Goal: Transaction & Acquisition: Book appointment/travel/reservation

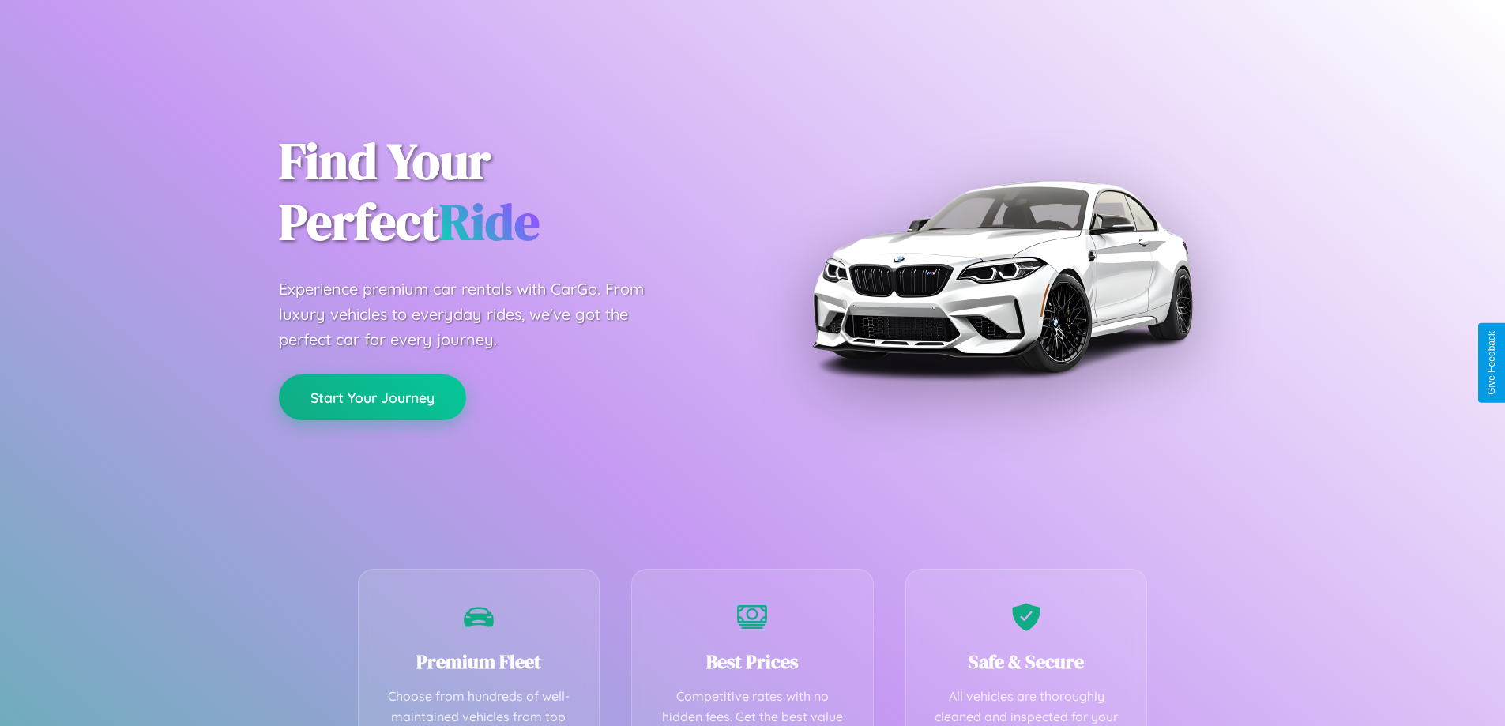
click at [372, 398] on button "Start Your Journey" at bounding box center [372, 398] width 187 height 46
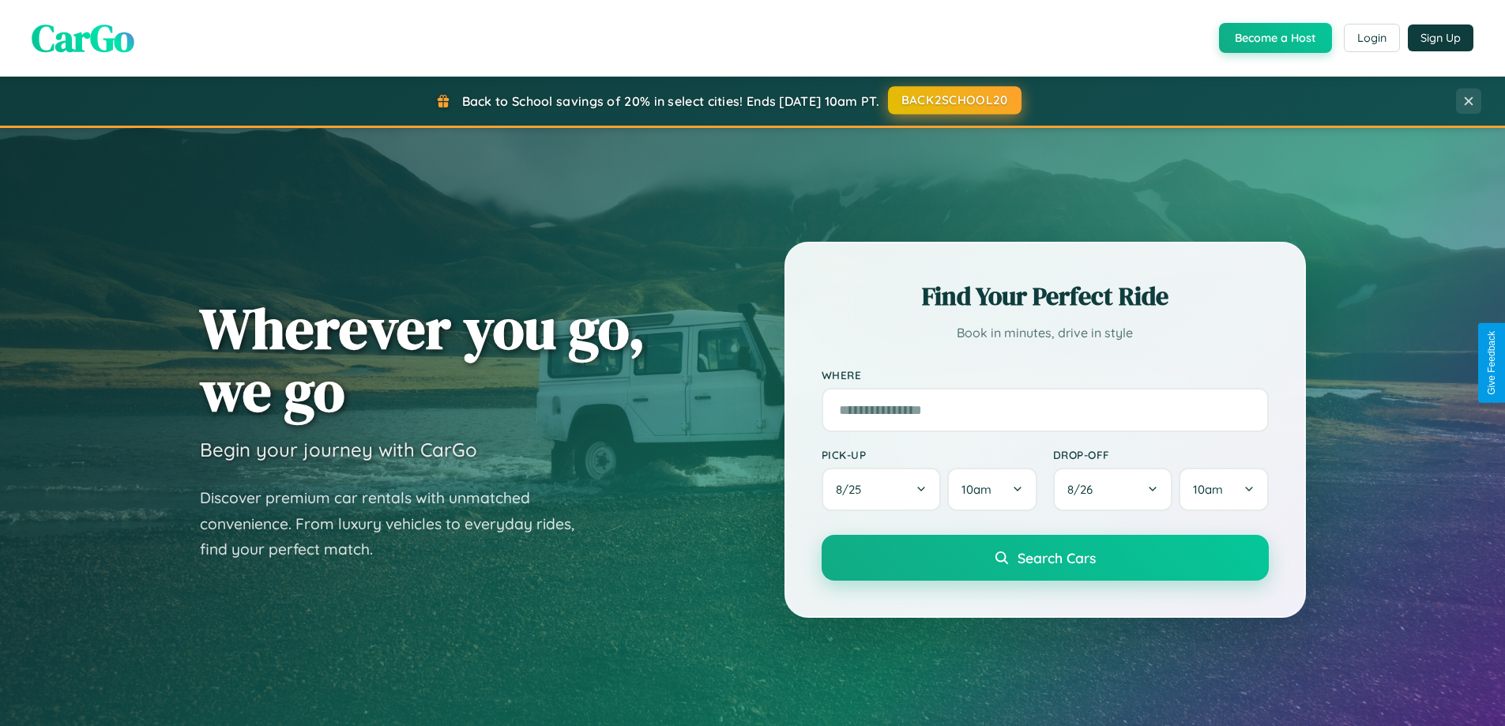
click at [954, 100] on button "BACK2SCHOOL20" at bounding box center [955, 100] width 134 height 28
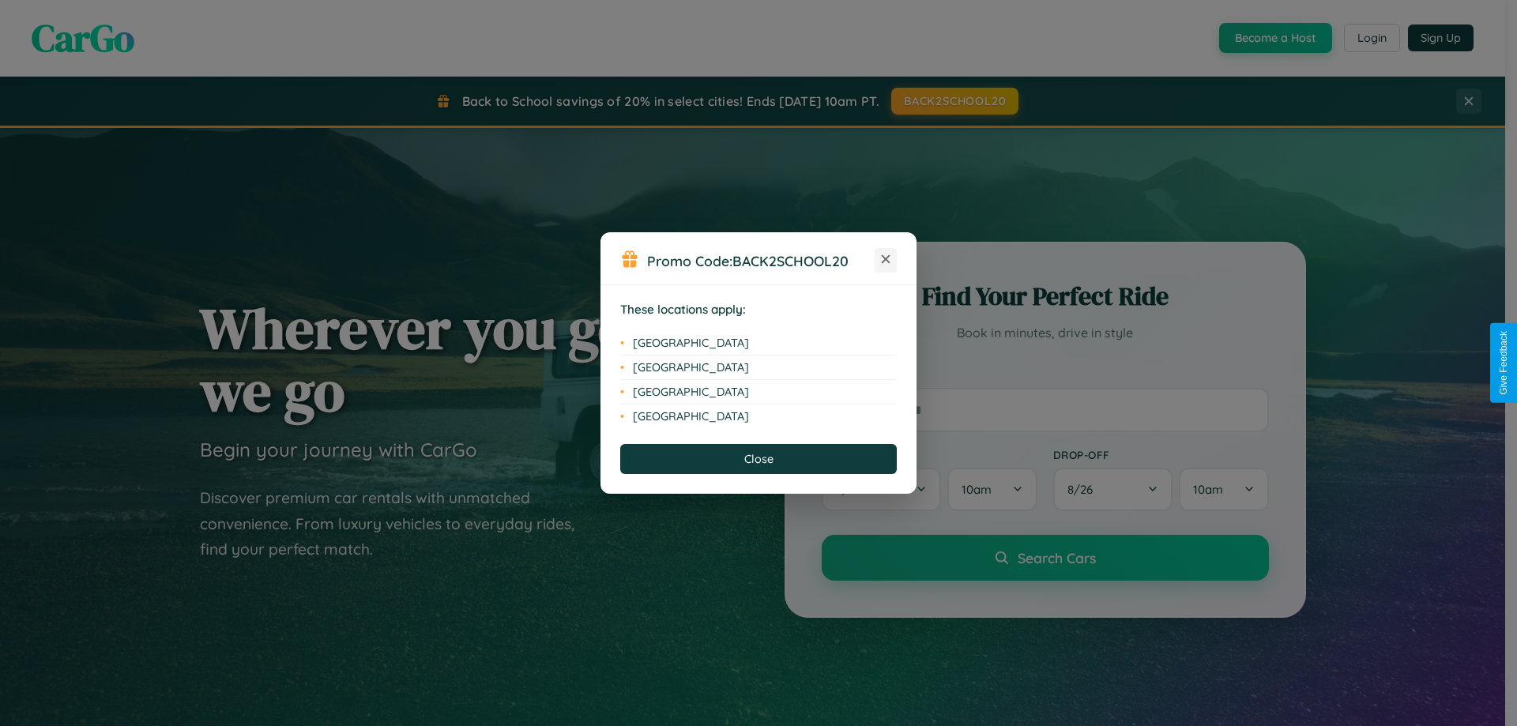
click at [886, 260] on icon at bounding box center [886, 259] width 9 height 9
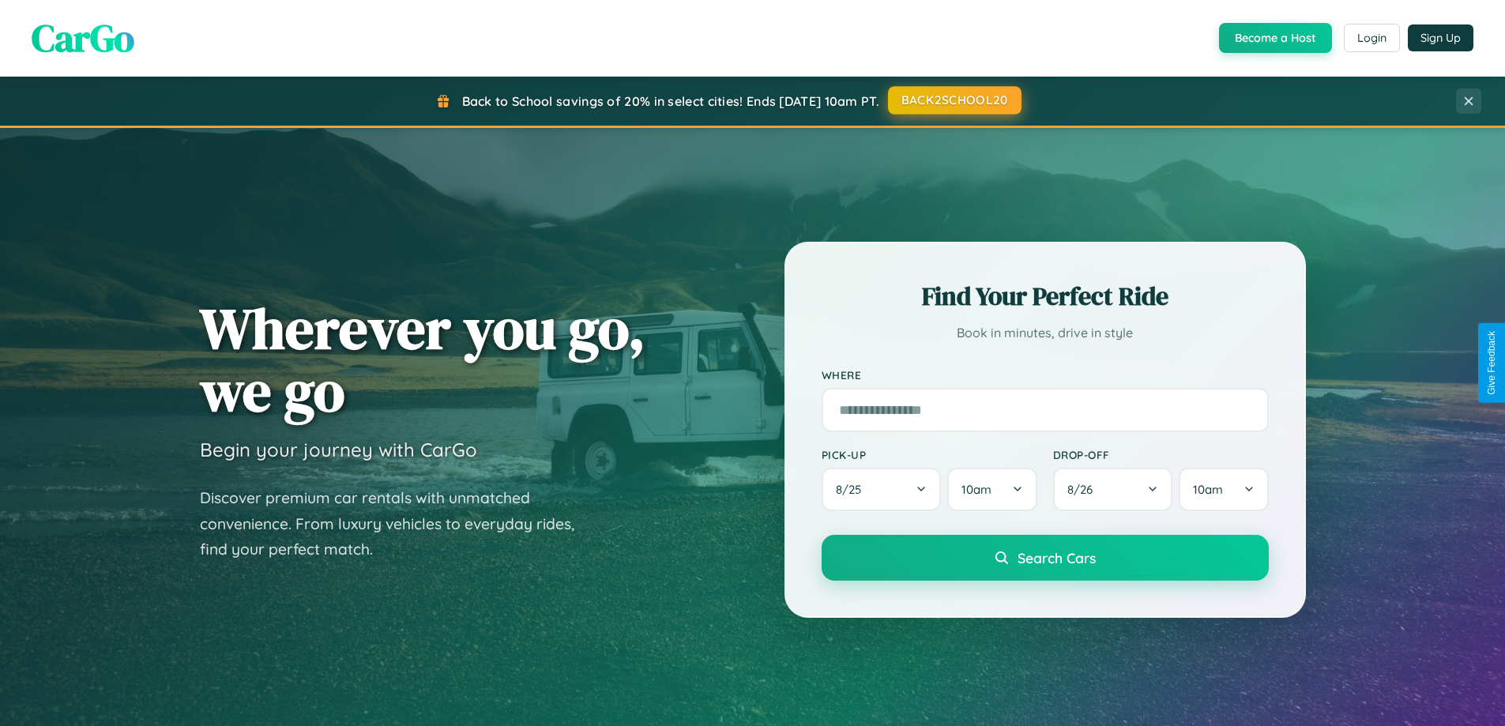
click at [954, 100] on button "BACK2SCHOOL20" at bounding box center [955, 100] width 134 height 28
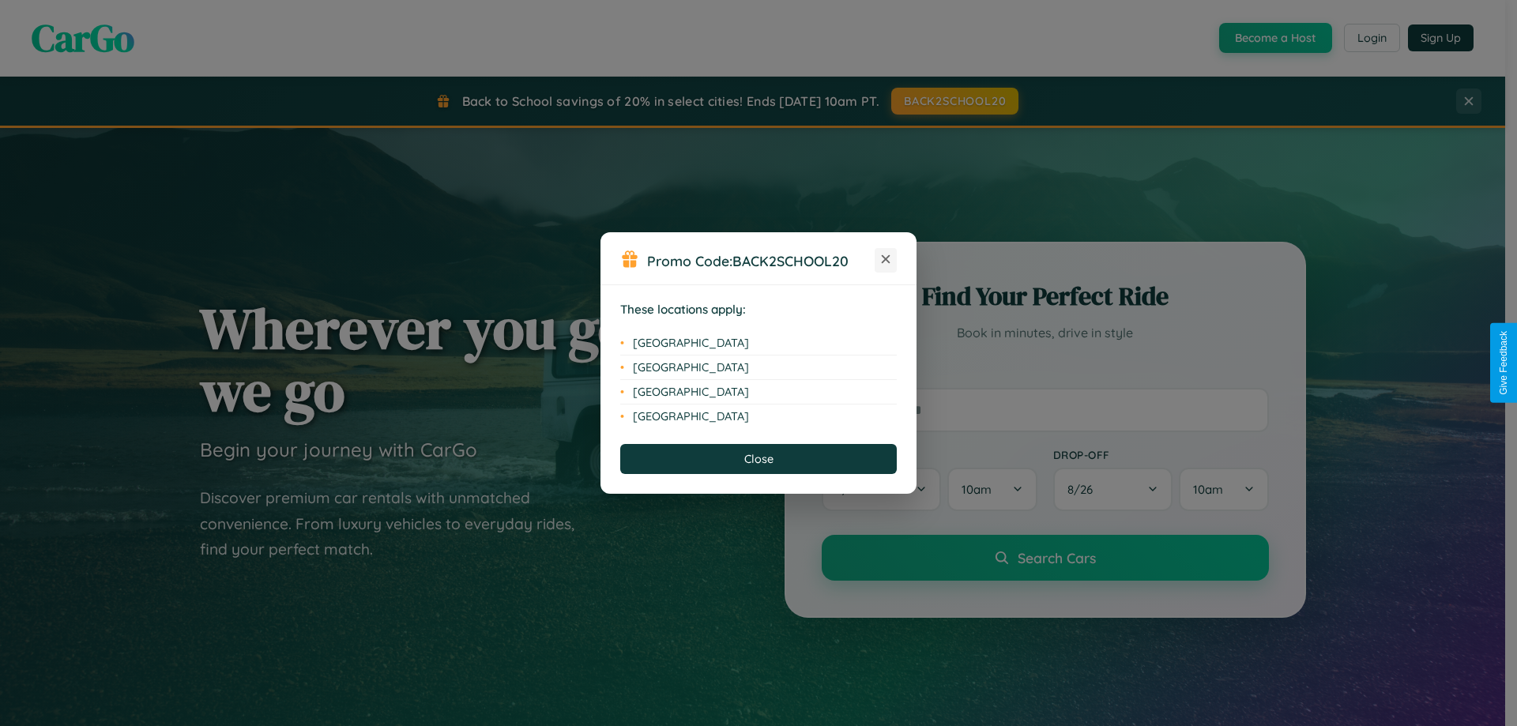
click at [886, 260] on icon at bounding box center [886, 259] width 9 height 9
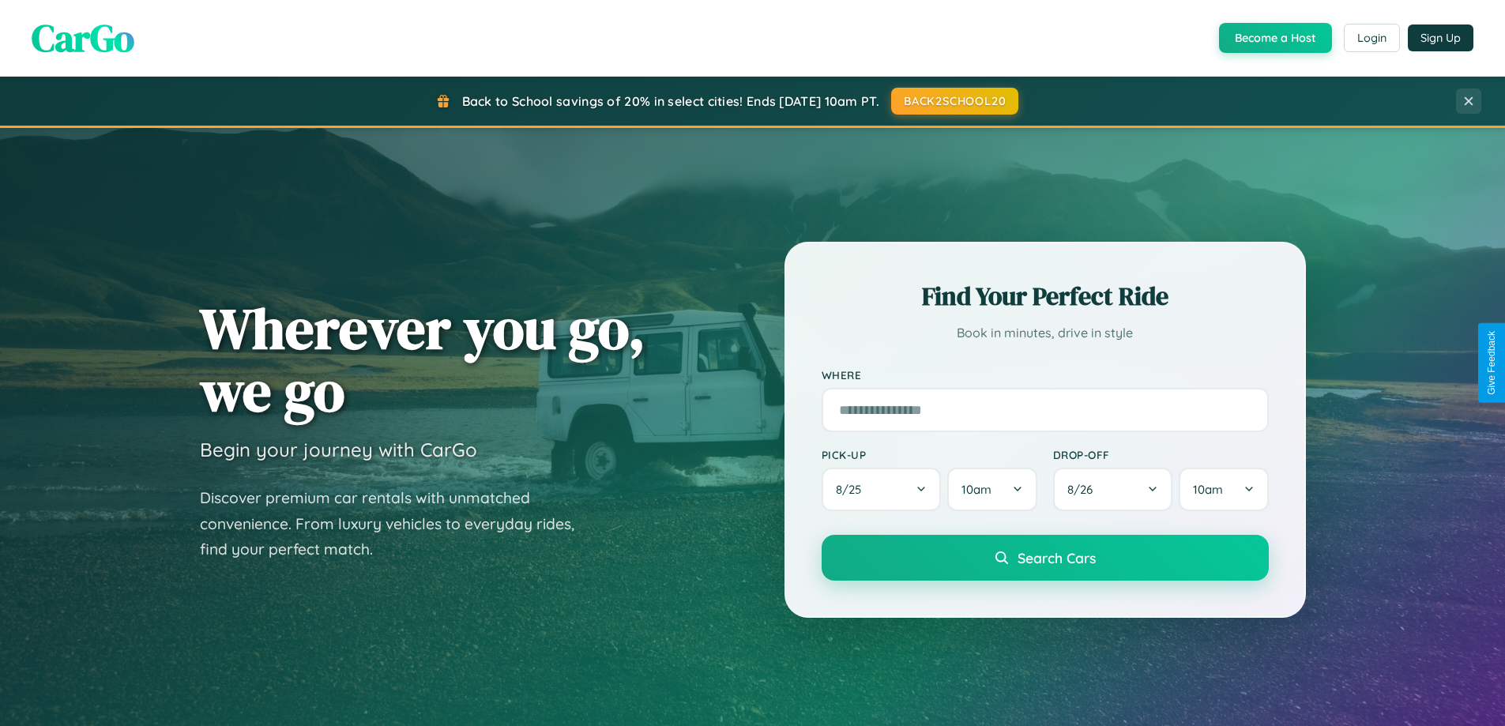
scroll to position [3041, 0]
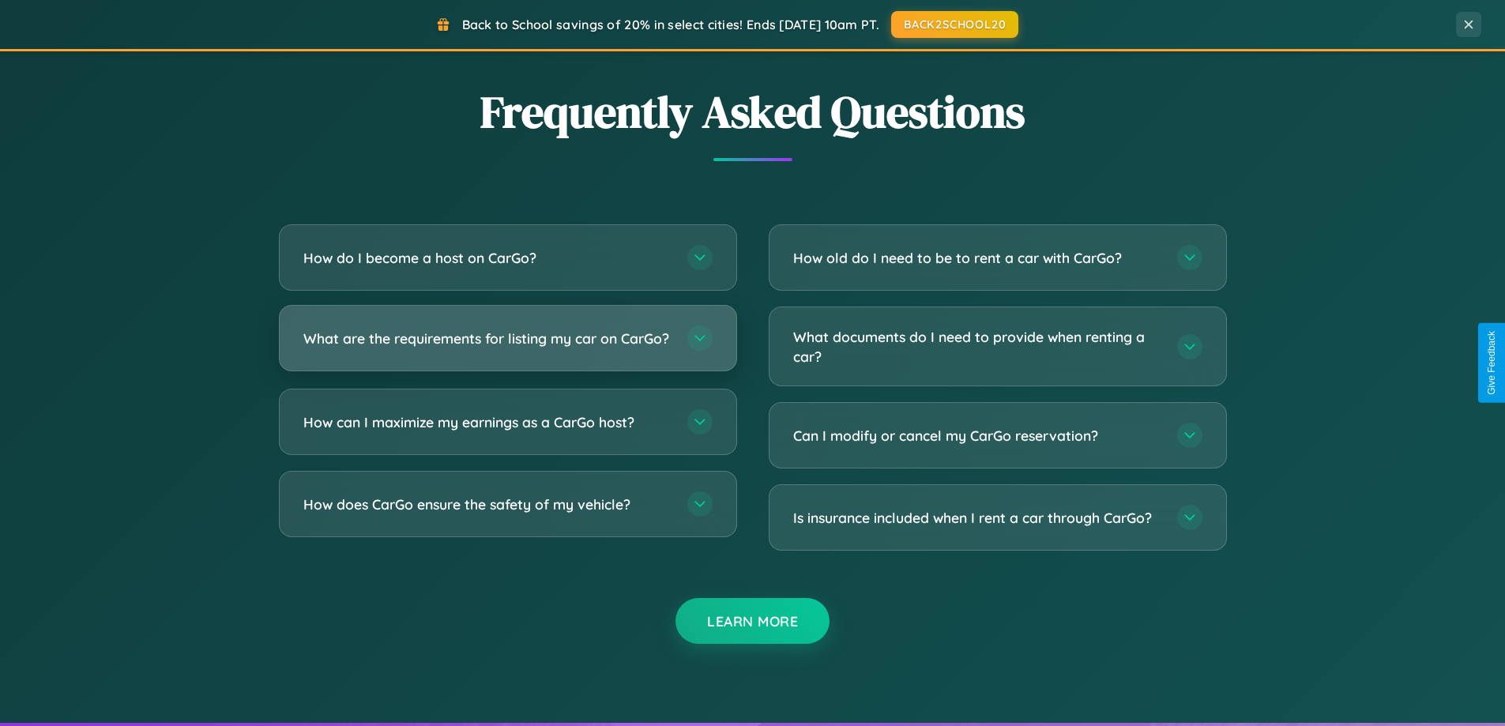
click at [507, 345] on h3 "What are the requirements for listing my car on CarGo?" at bounding box center [487, 339] width 368 height 20
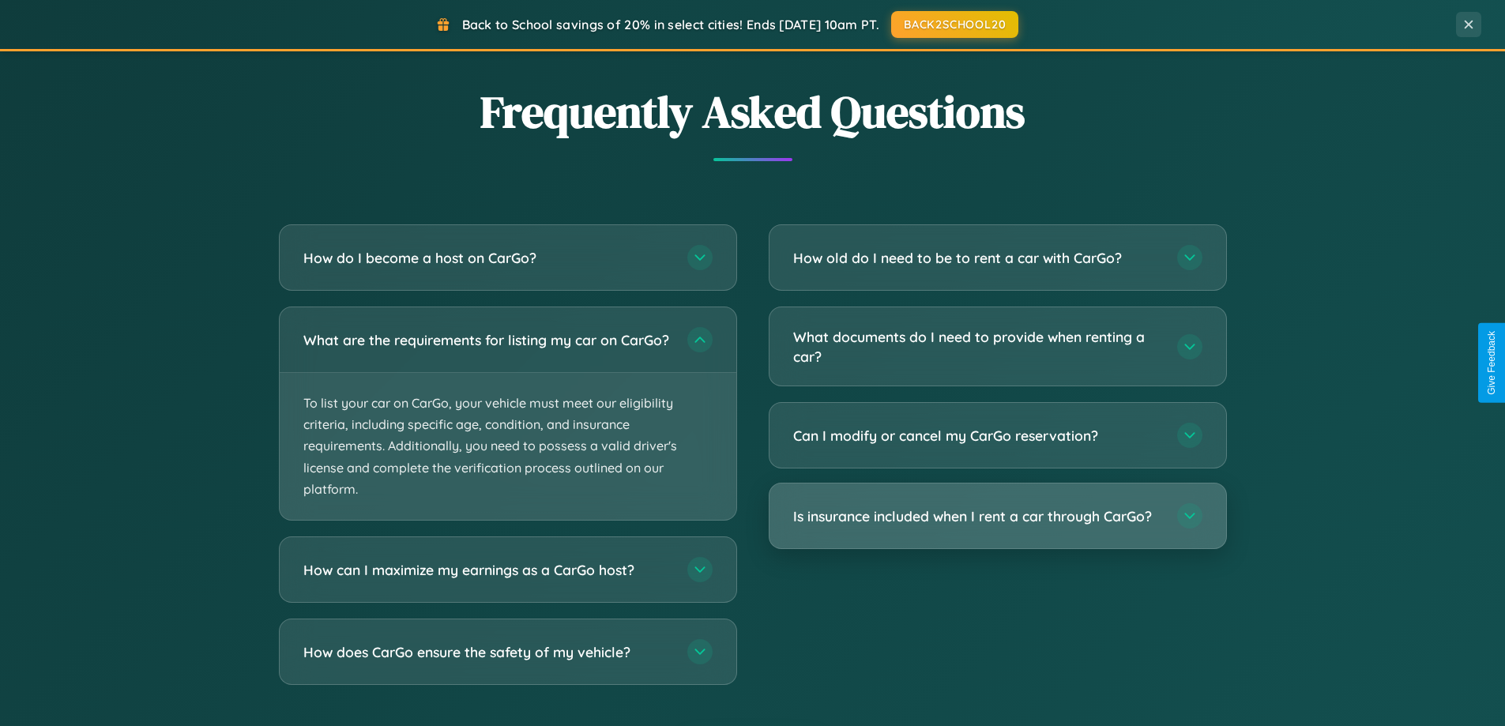
click at [997, 517] on h3 "Is insurance included when I rent a car through CarGo?" at bounding box center [977, 517] width 368 height 20
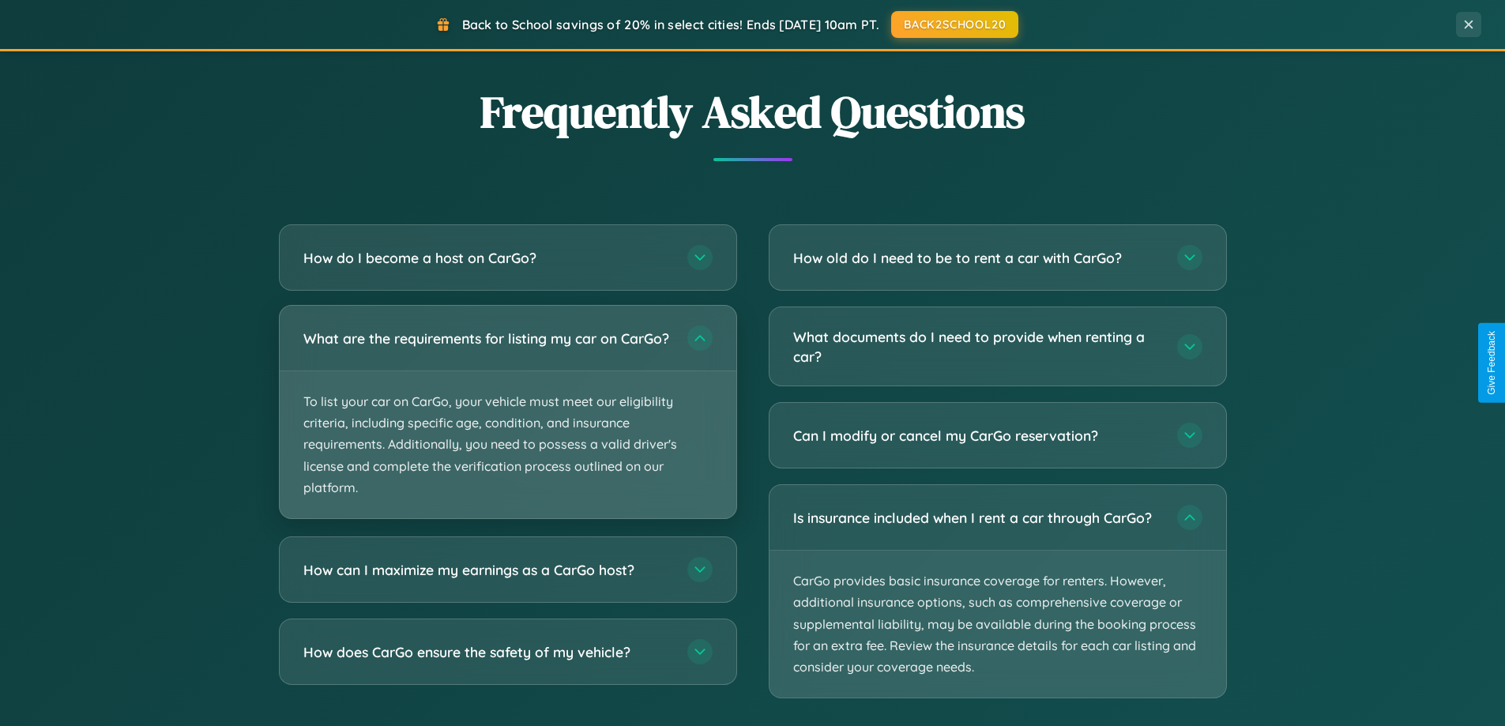
click at [507, 420] on p "To list your car on CarGo, your vehicle must meet our eligibility criteria, inc…" at bounding box center [508, 444] width 457 height 147
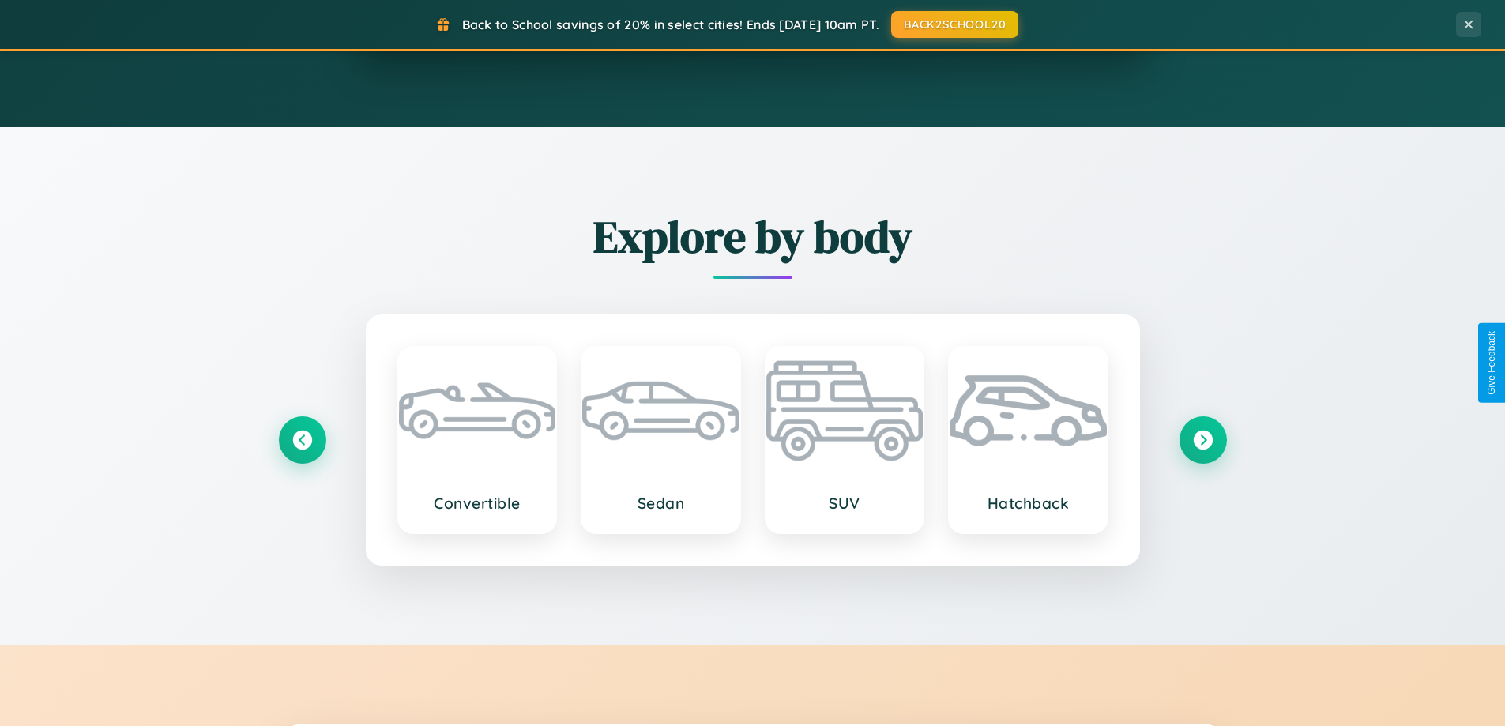
scroll to position [1087, 0]
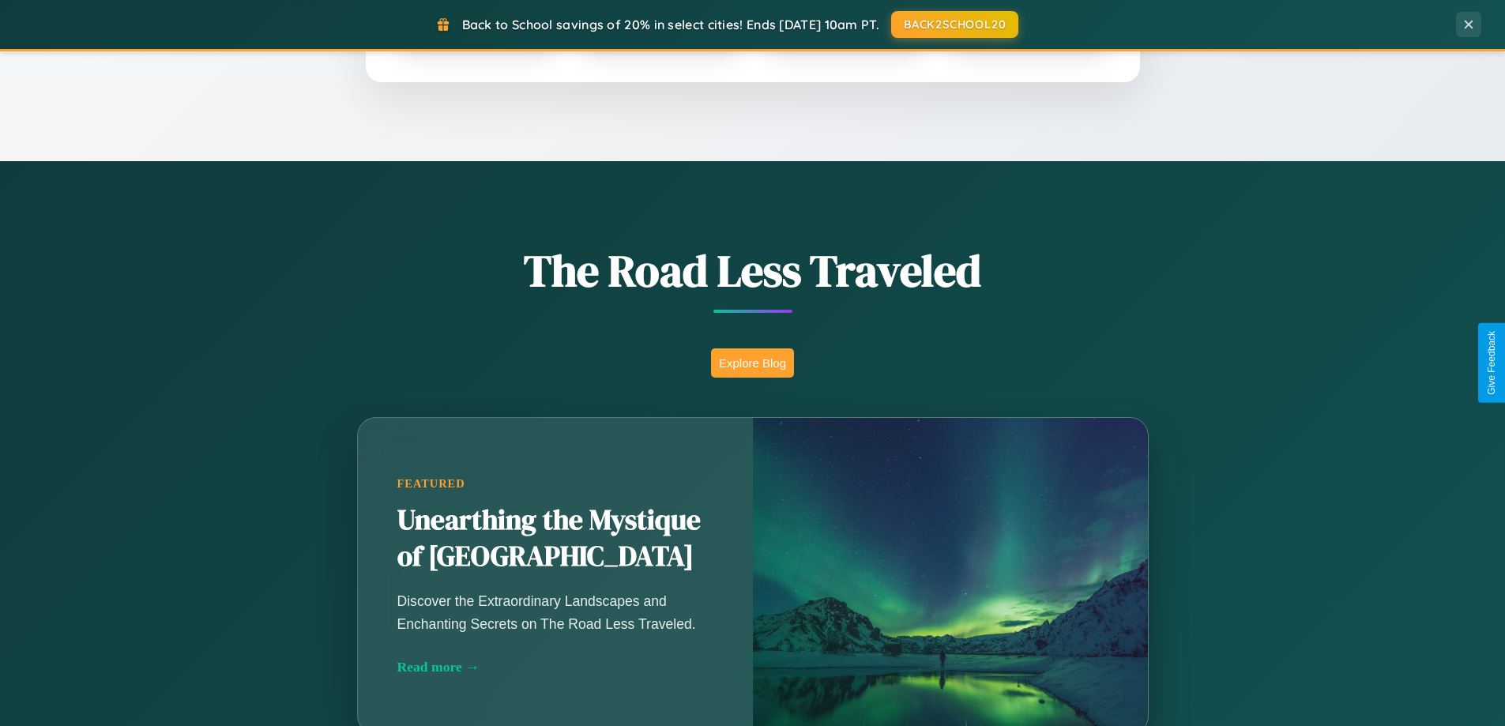
click at [752, 363] on button "Explore Blog" at bounding box center [752, 362] width 83 height 29
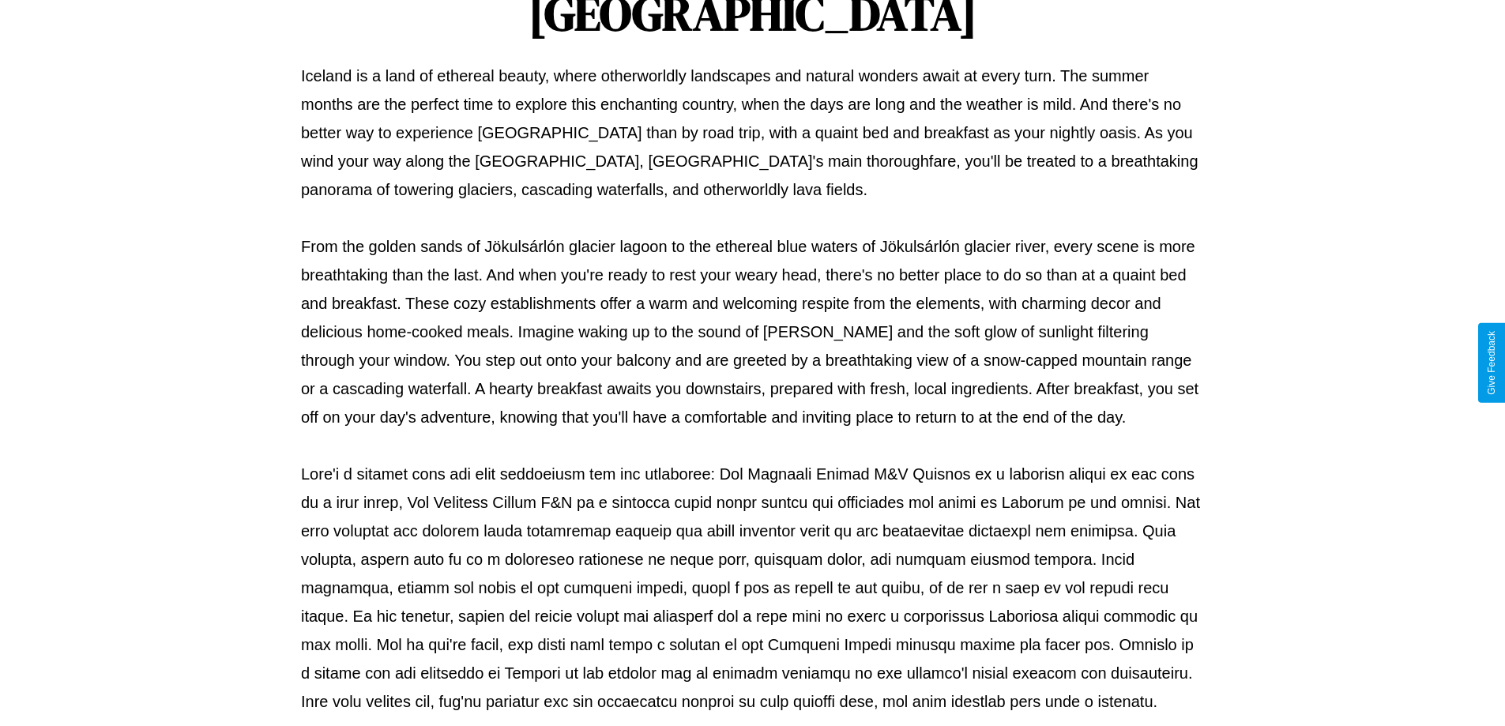
scroll to position [511, 0]
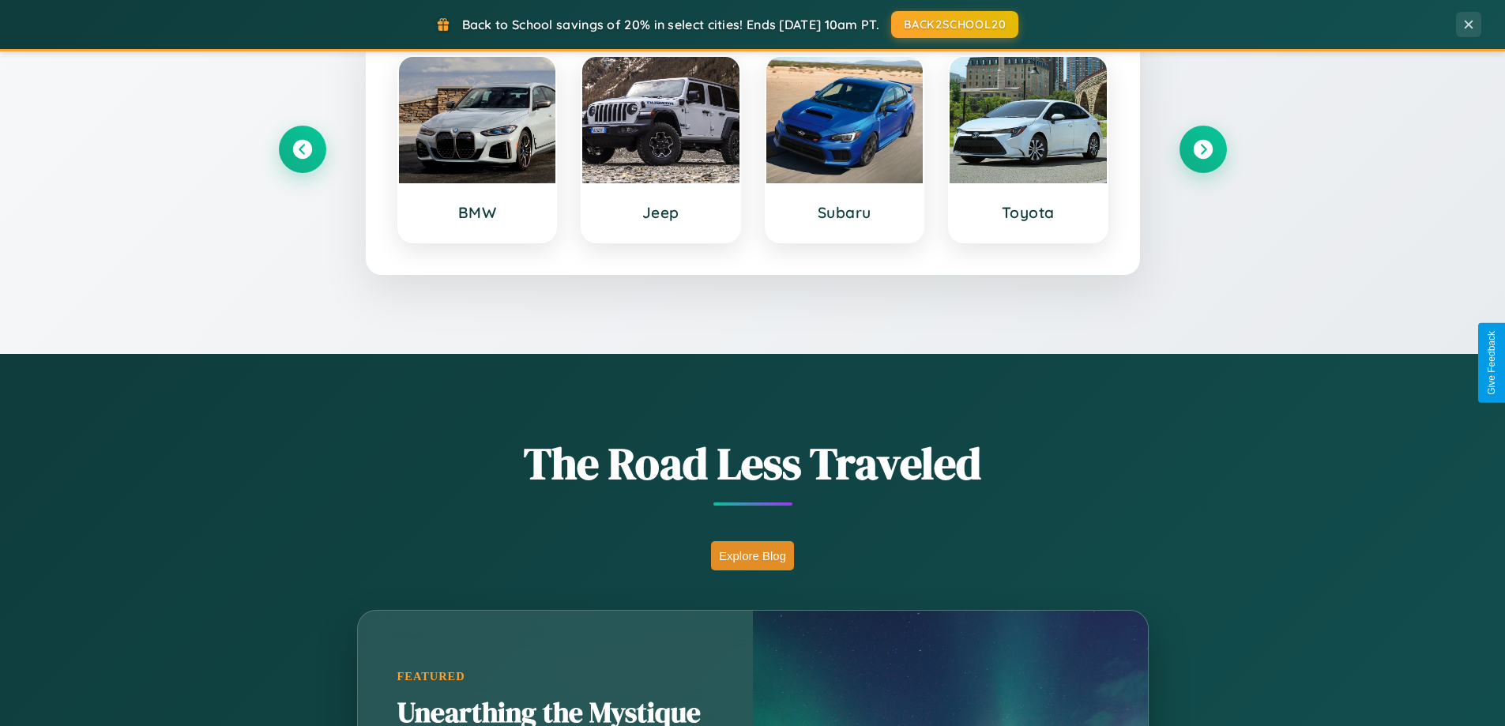
scroll to position [681, 0]
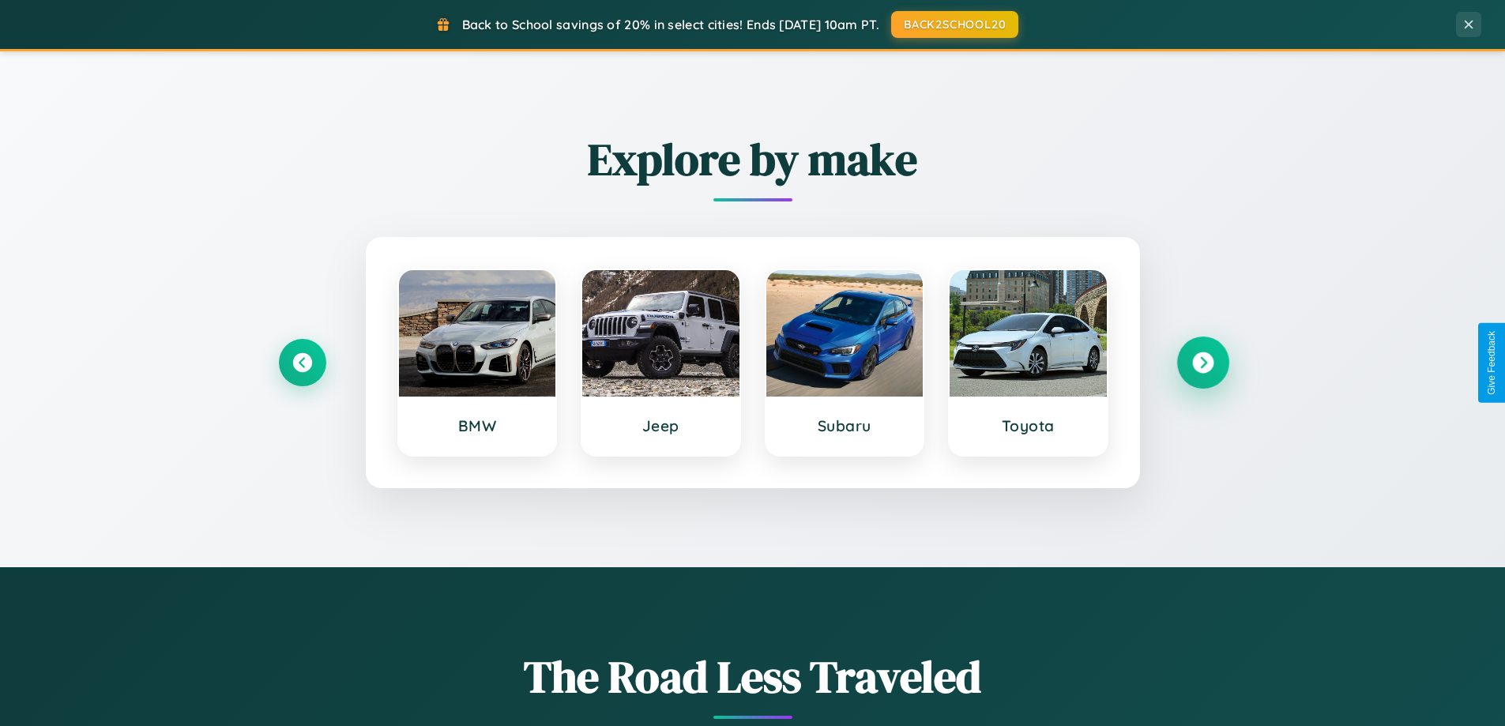
click at [1203, 363] on icon at bounding box center [1202, 362] width 21 height 21
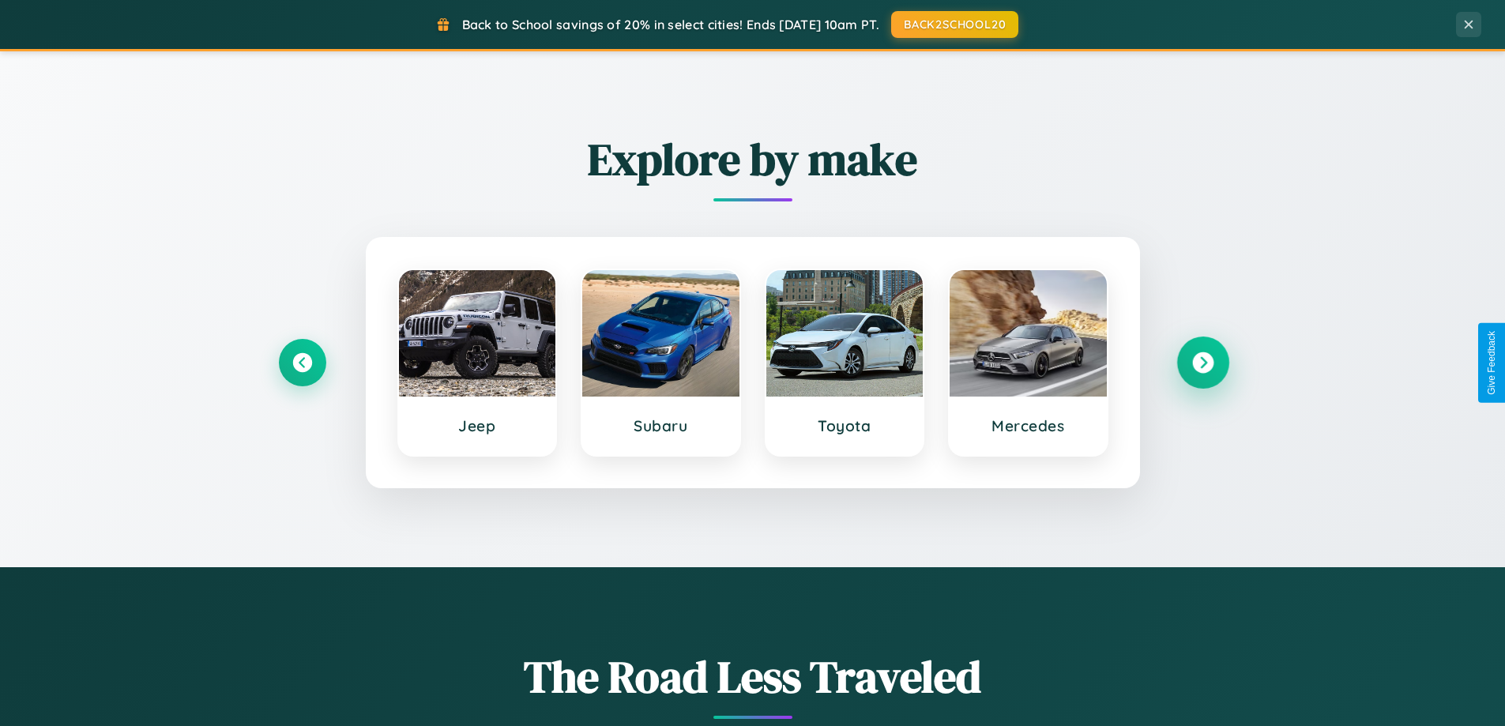
click at [1203, 363] on icon at bounding box center [1202, 362] width 21 height 21
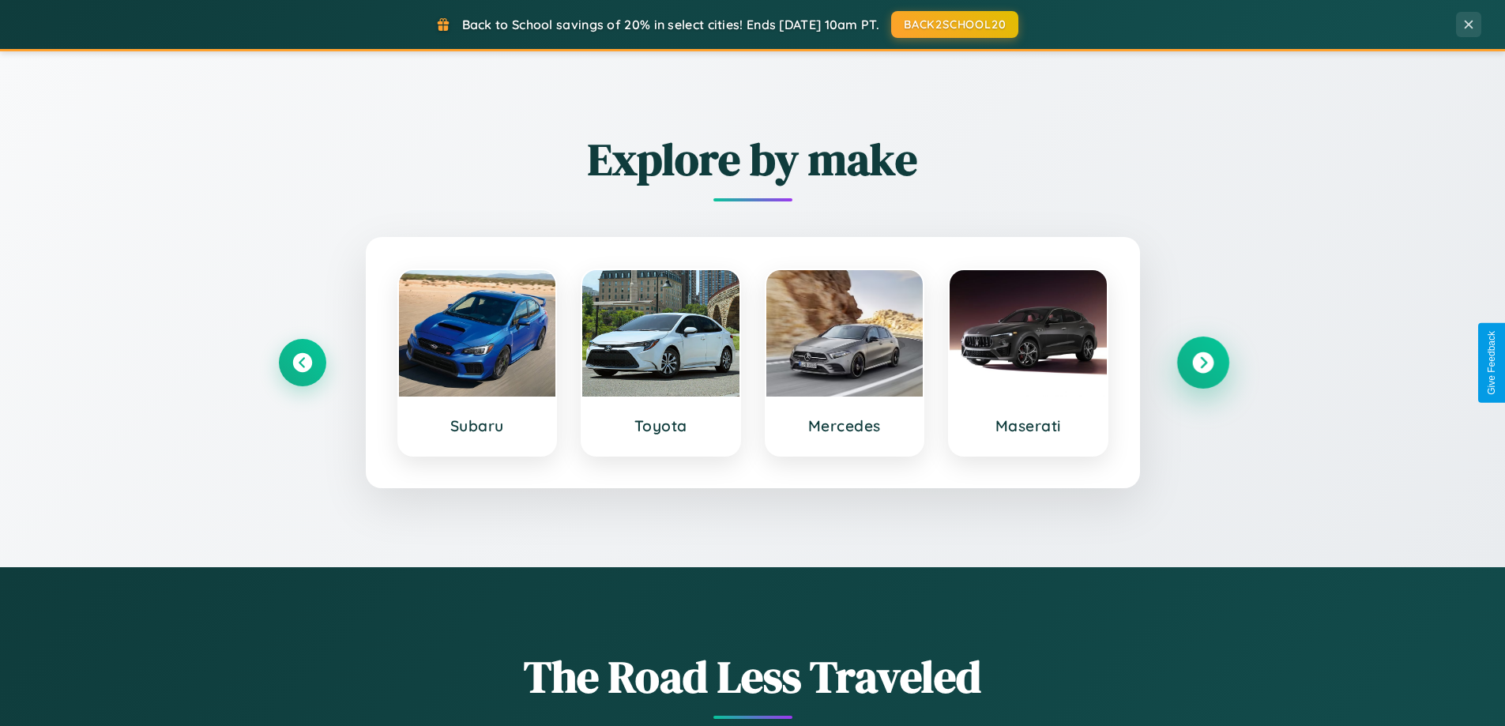
click at [1203, 363] on icon at bounding box center [1202, 362] width 21 height 21
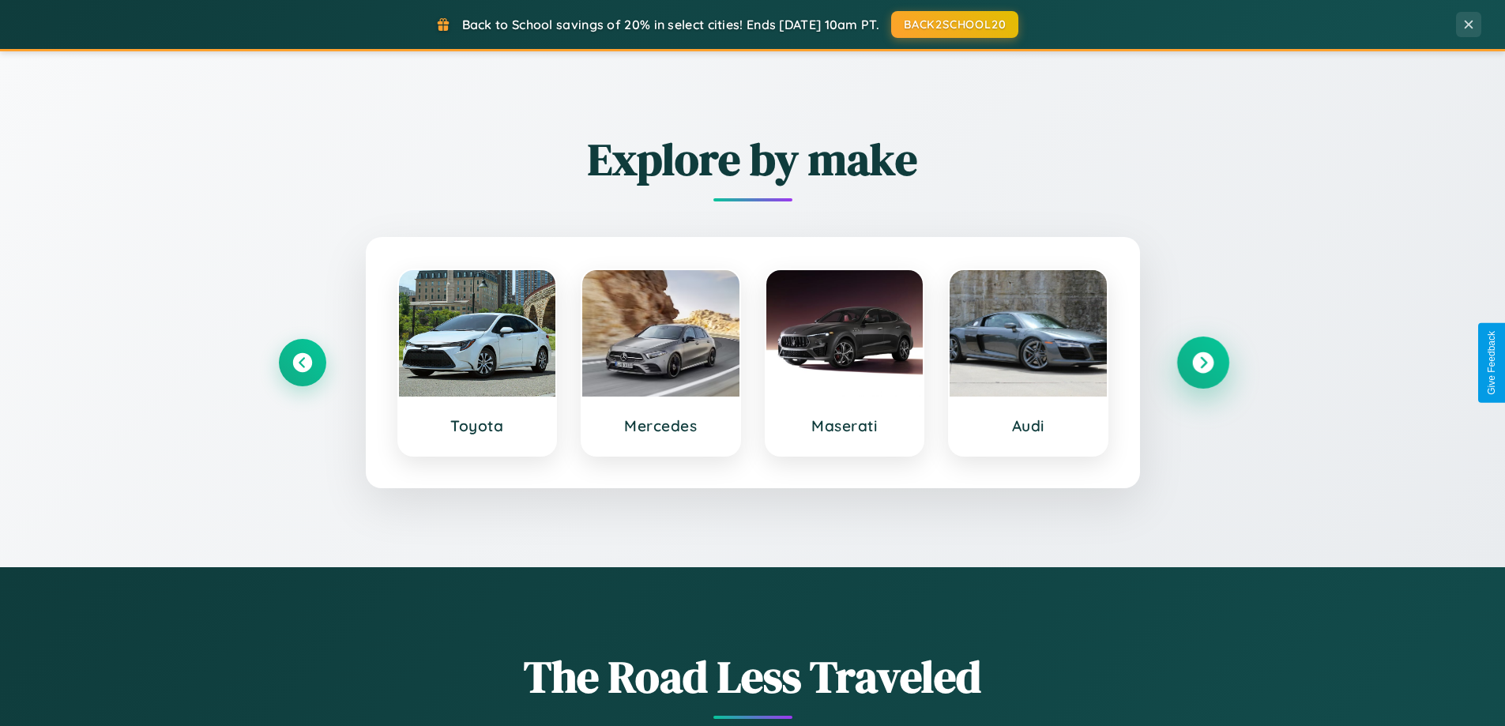
click at [1203, 363] on icon at bounding box center [1202, 362] width 21 height 21
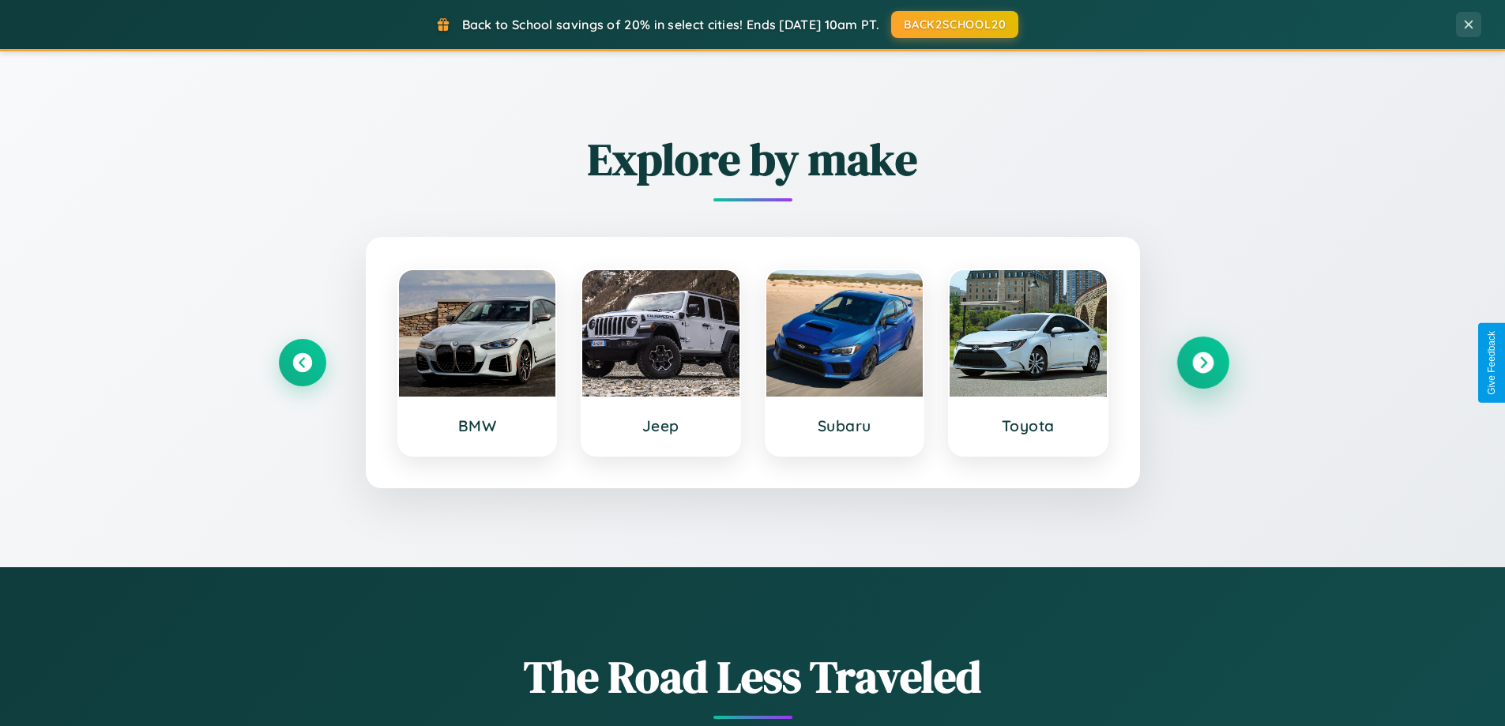
click at [1203, 363] on icon at bounding box center [1202, 362] width 21 height 21
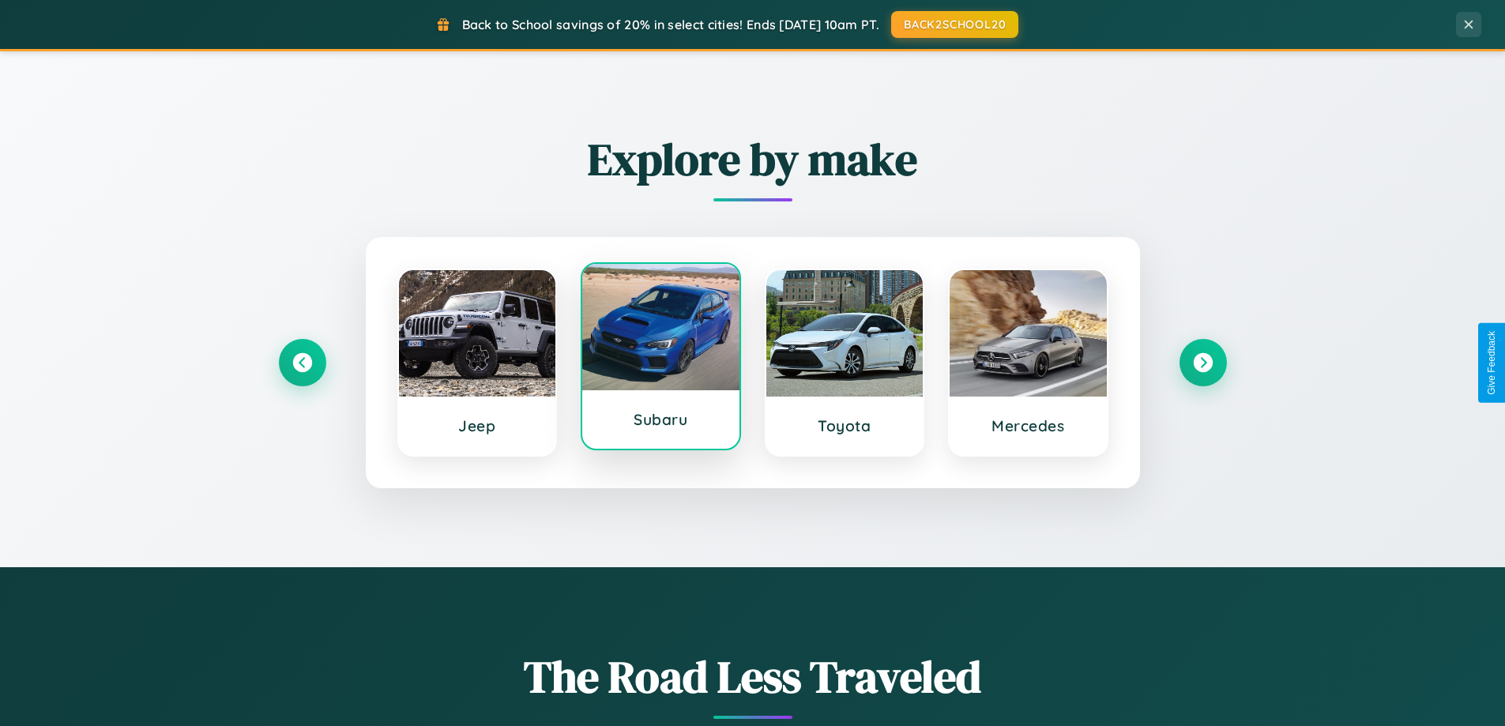
click at [661, 360] on div at bounding box center [660, 327] width 157 height 126
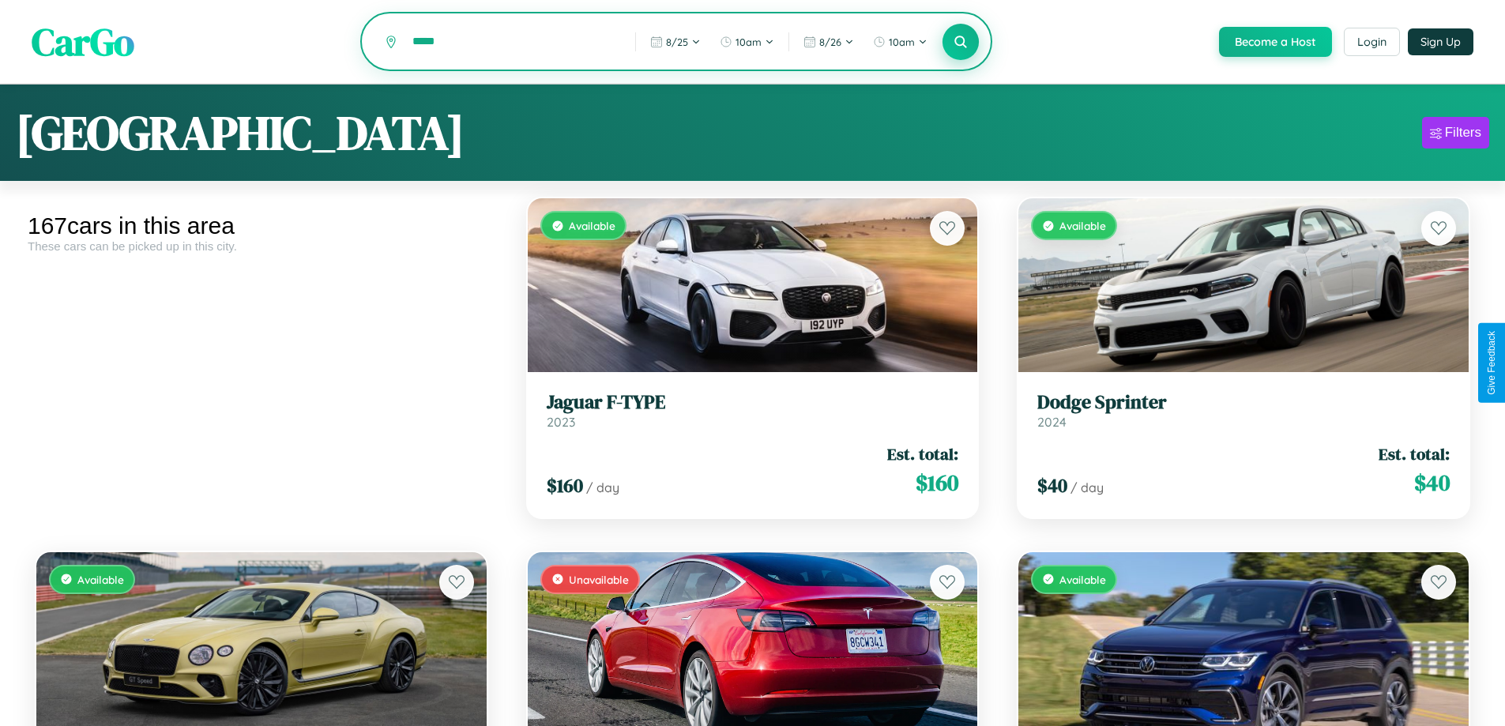
type input "*****"
click at [960, 43] on icon at bounding box center [961, 41] width 15 height 15
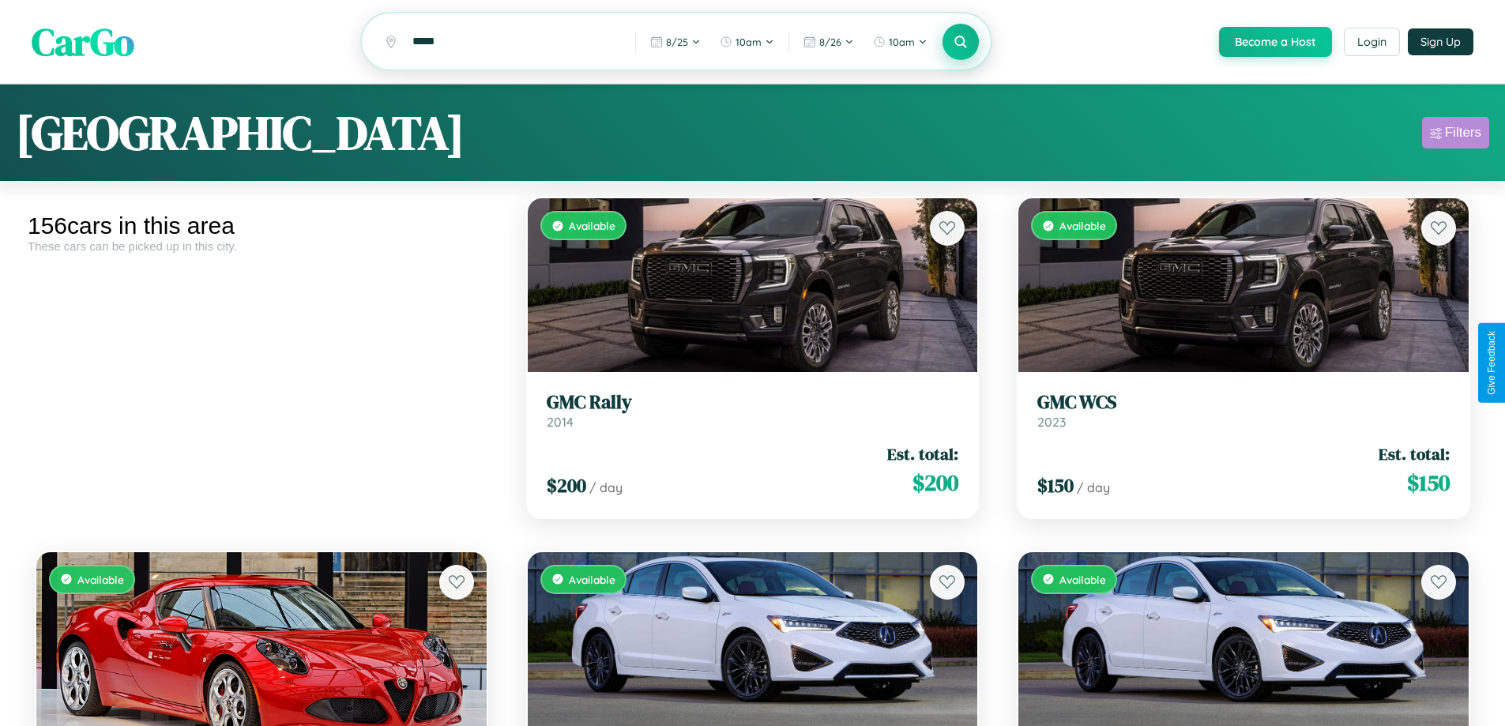
click at [1456, 135] on div "Filters" at bounding box center [1463, 133] width 36 height 16
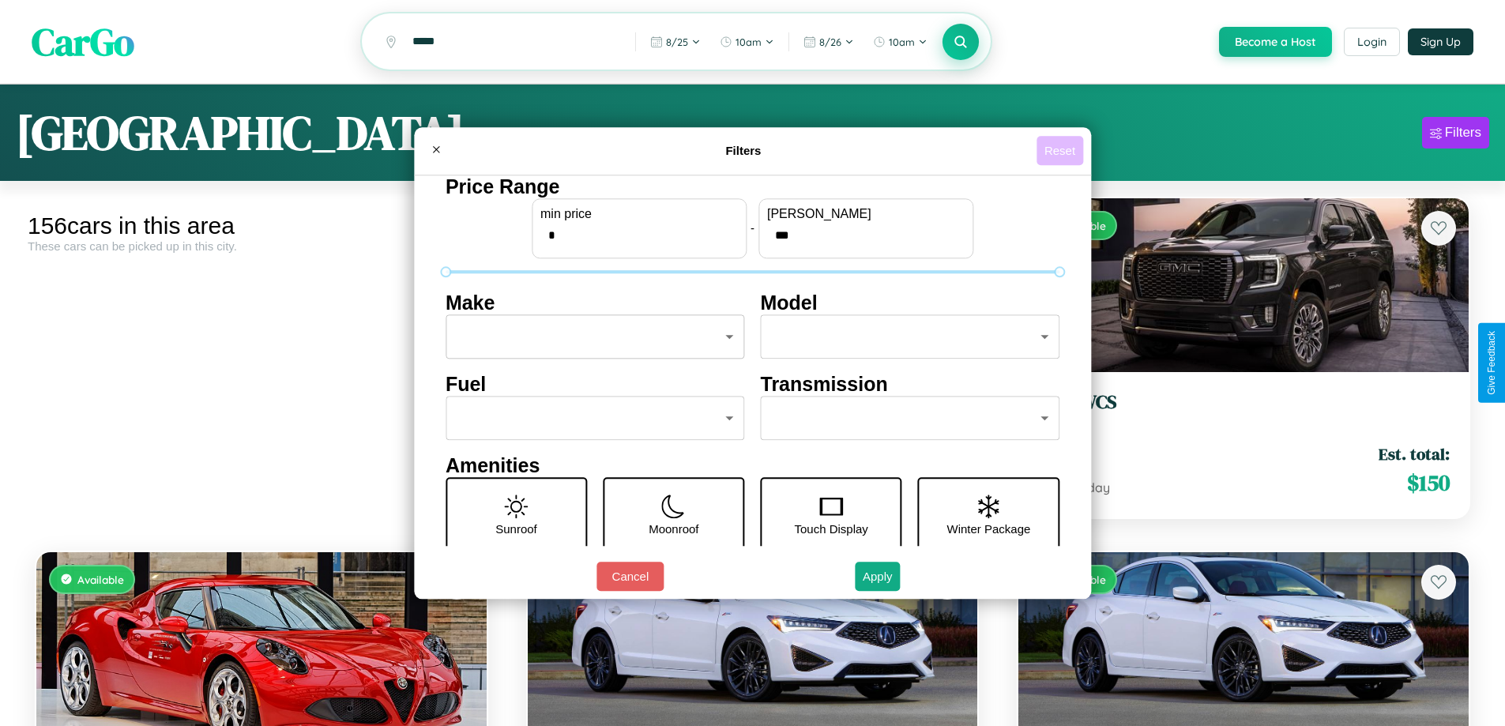
click at [1062, 150] on button "Reset" at bounding box center [1060, 150] width 47 height 29
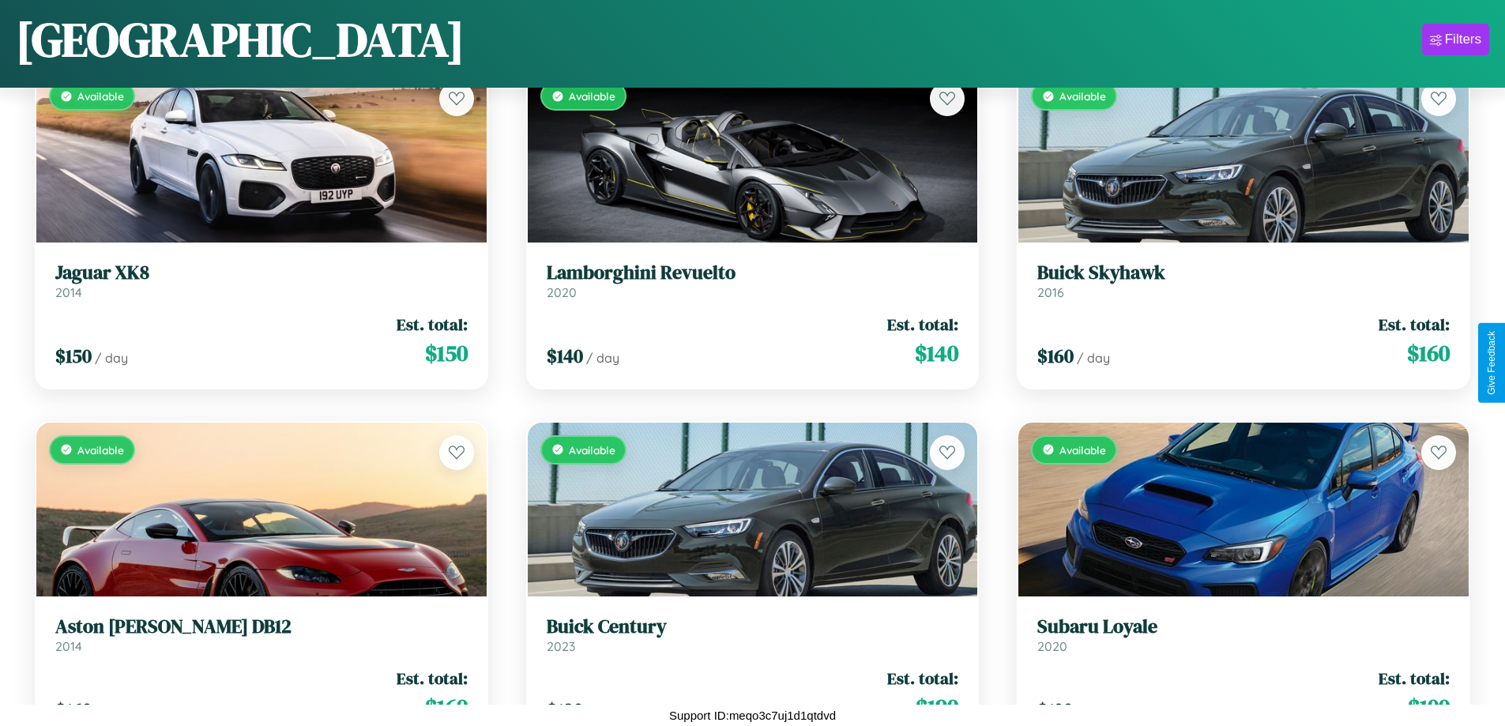
scroll to position [7299, 0]
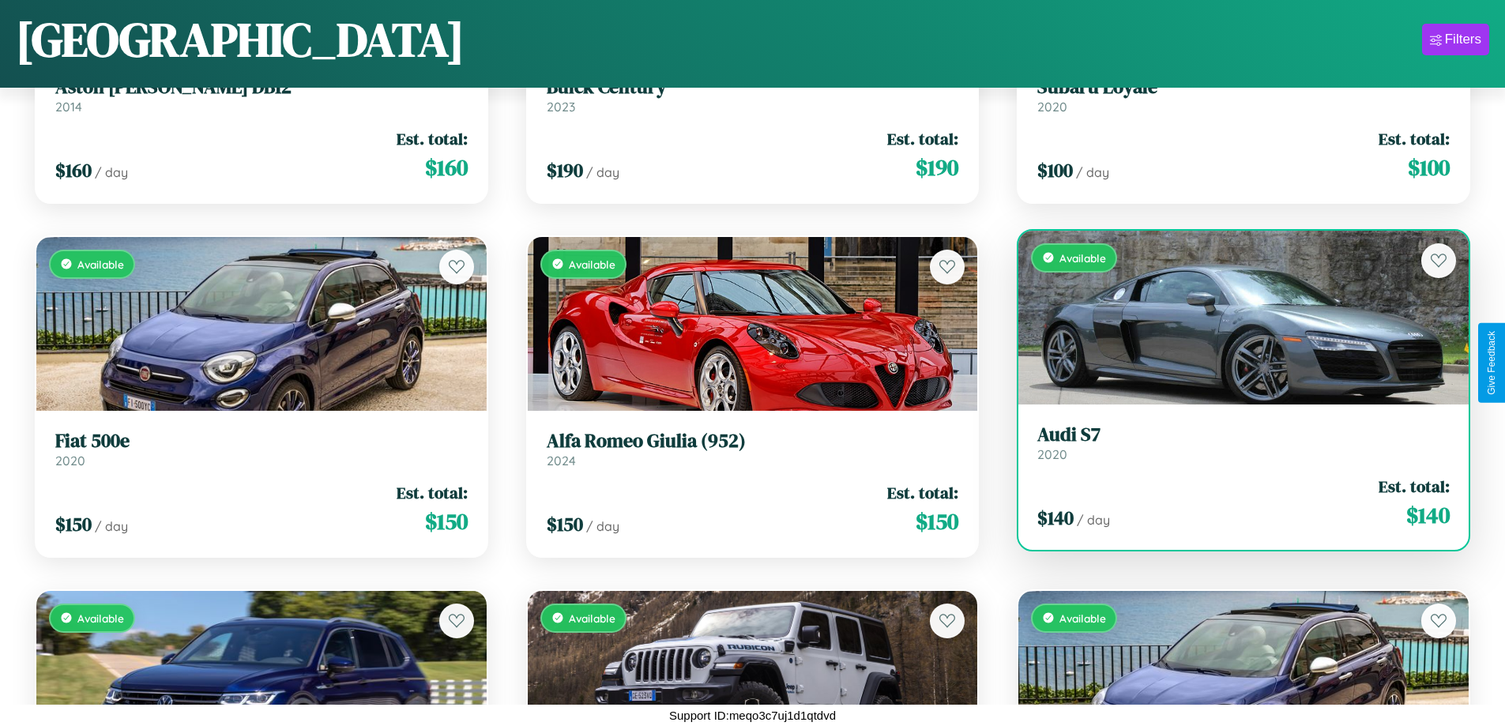
click at [1234, 446] on link "Audi S7 2020" at bounding box center [1244, 443] width 412 height 39
